Goal: Task Accomplishment & Management: Use online tool/utility

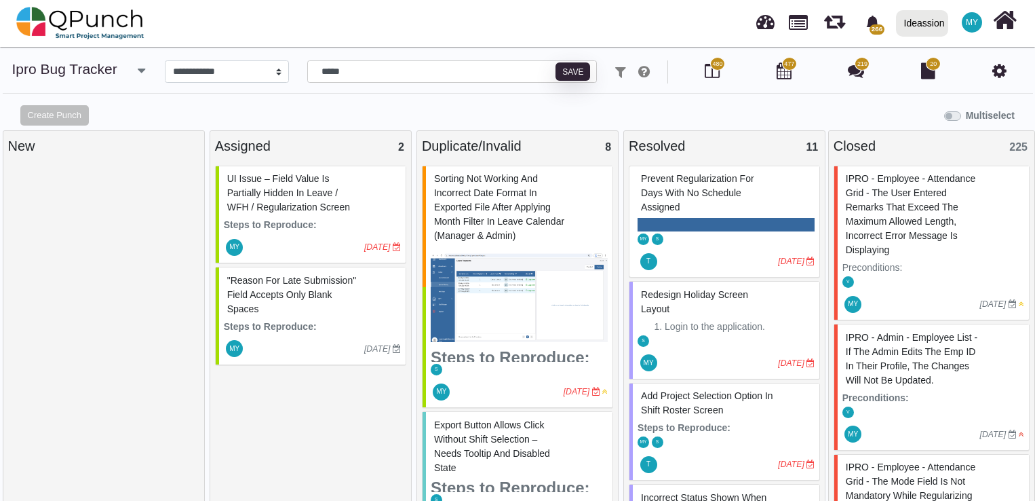
select select "****"
click at [294, 309] on div ""Reason for Late Submission" field accepts only blank spaces" at bounding box center [312, 295] width 177 height 50
select select "***"
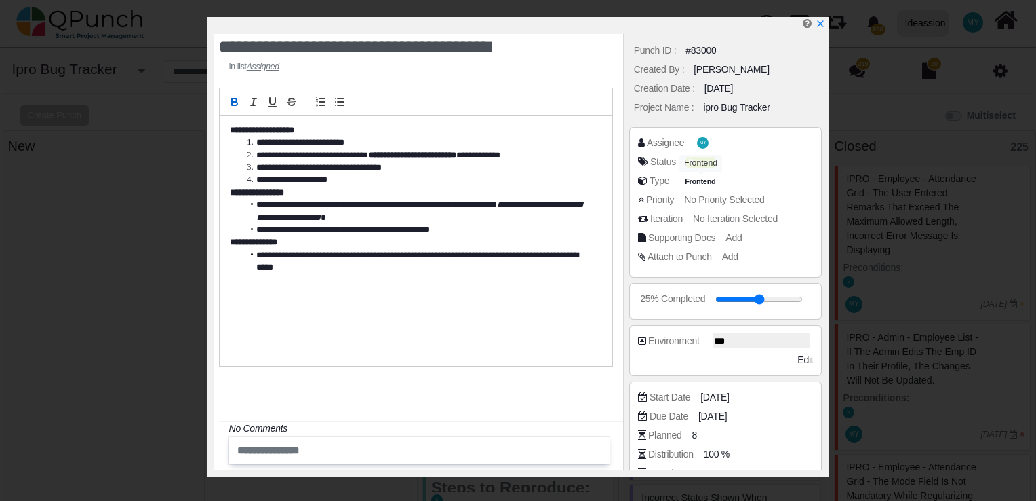
click at [698, 160] on div "Frontend" at bounding box center [701, 163] width 43 height 17
click at [749, 161] on div "Status New" at bounding box center [729, 162] width 182 height 14
click at [697, 161] on icon at bounding box center [695, 162] width 8 height 7
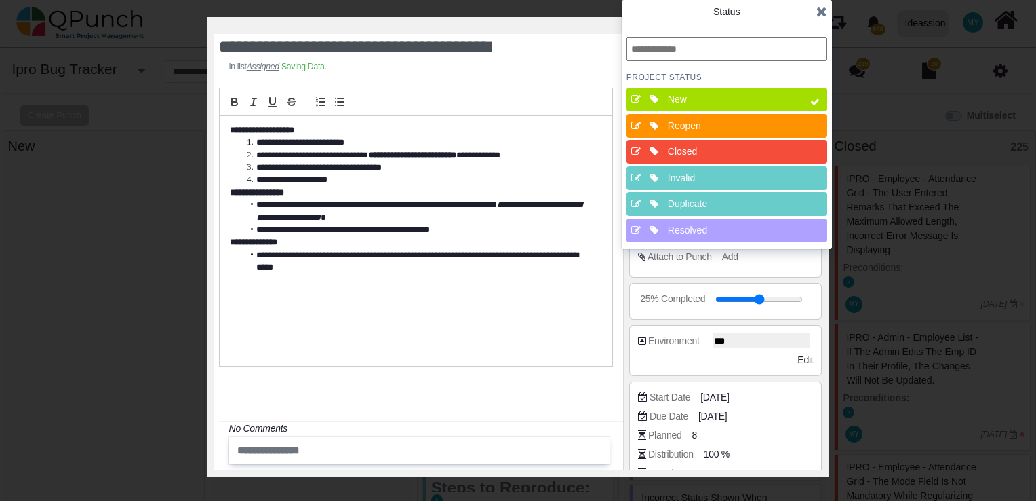
click at [692, 221] on div "Resolved" at bounding box center [731, 230] width 136 height 24
click at [723, 88] on div "New" at bounding box center [731, 99] width 136 height 24
click at [827, 18] on div "Status PROJECT Status New Reopen Closed Invalid Duplicate Resolved" at bounding box center [727, 124] width 210 height 249
click at [819, 9] on icon at bounding box center [822, 12] width 11 height 14
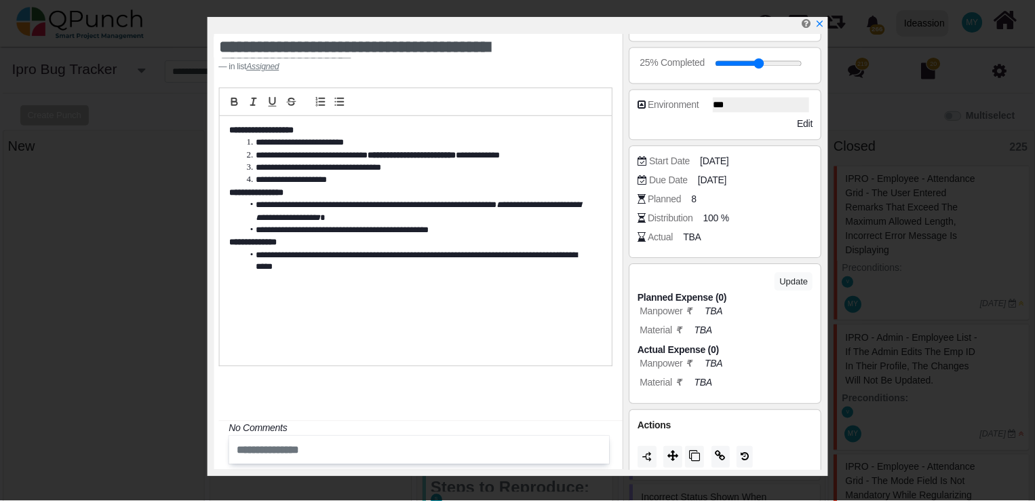
scroll to position [243, 0]
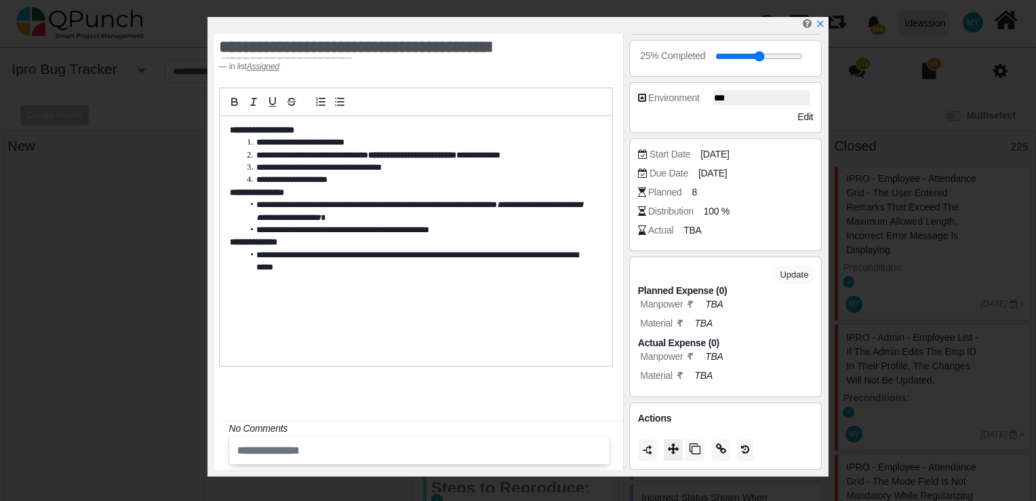
click at [672, 450] on icon at bounding box center [673, 448] width 11 height 11
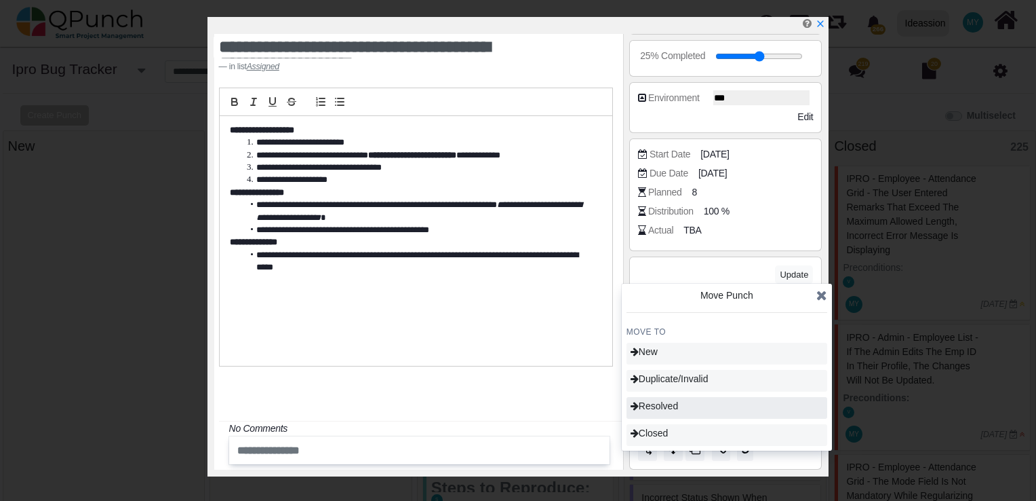
click at [662, 404] on span "Resolved" at bounding box center [654, 405] width 47 height 11
type input "**"
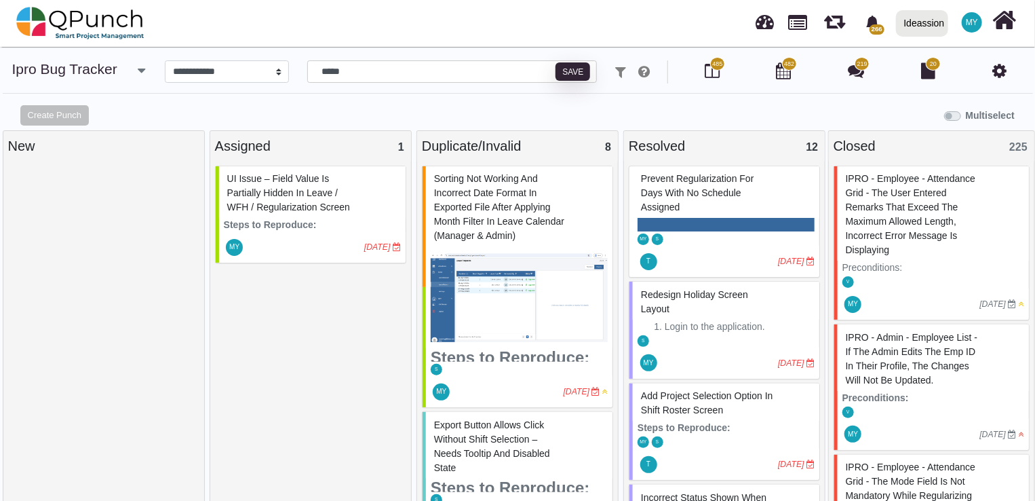
click at [16, 277] on div at bounding box center [103, 335] width 191 height 341
click at [273, 368] on div "UI Issue – Field value is partially hidden in Leave / WFH / Regularization scre…" at bounding box center [310, 335] width 191 height 341
